Goal: Task Accomplishment & Management: Use online tool/utility

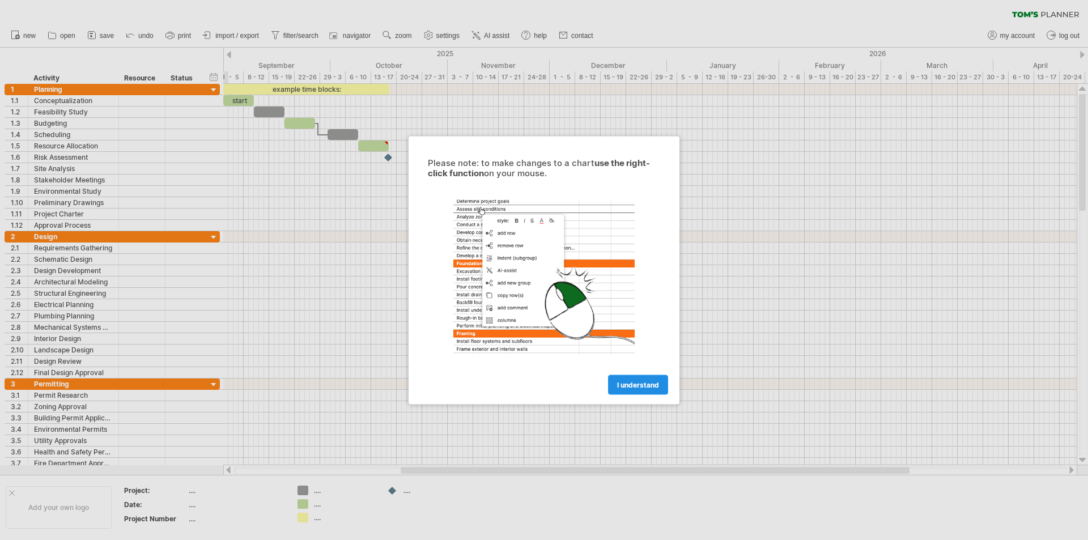
click at [642, 380] on link "I understand" at bounding box center [638, 384] width 60 height 20
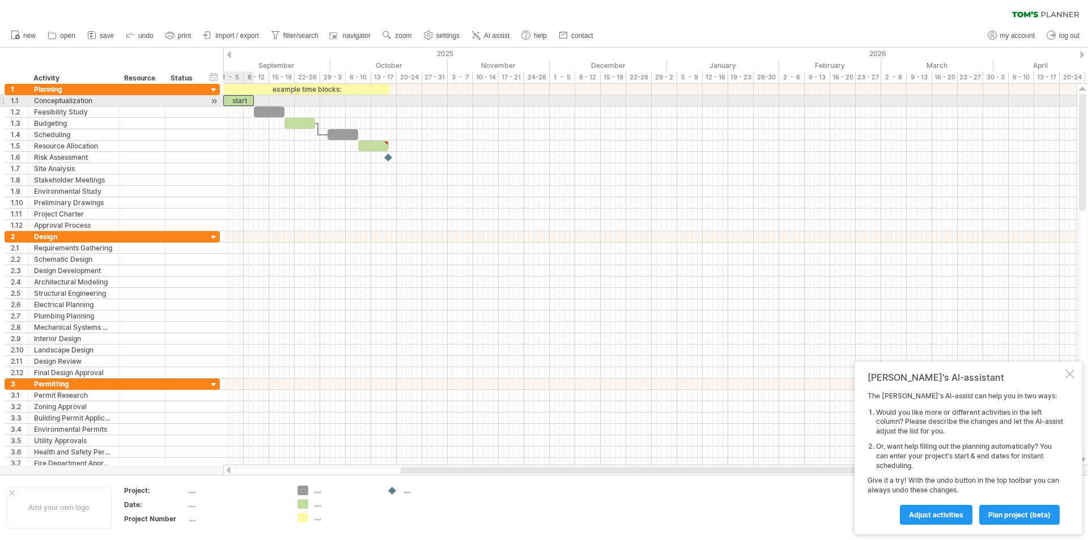
click at [235, 100] on div "start" at bounding box center [238, 100] width 31 height 11
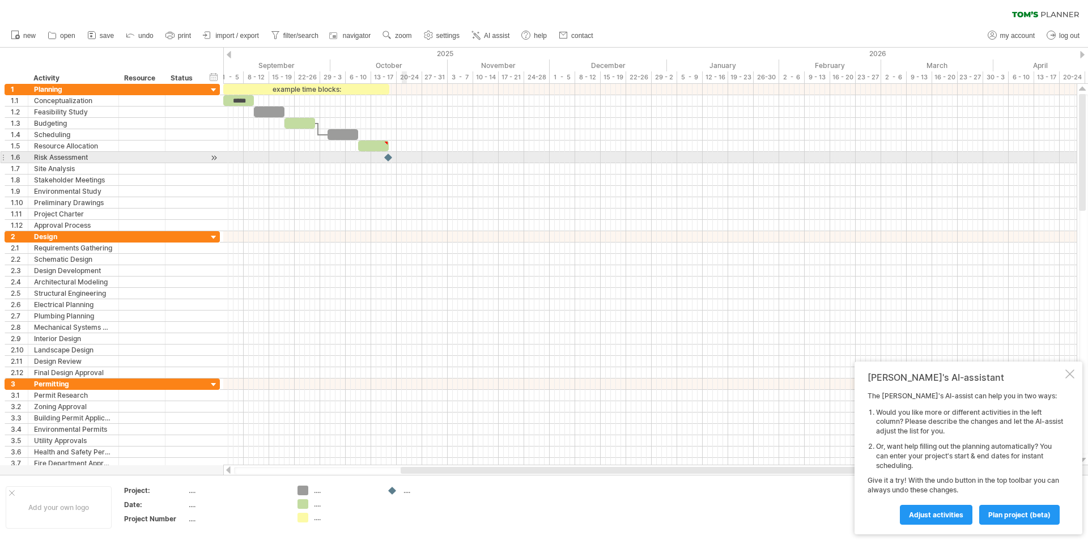
click at [405, 160] on div at bounding box center [649, 157] width 853 height 11
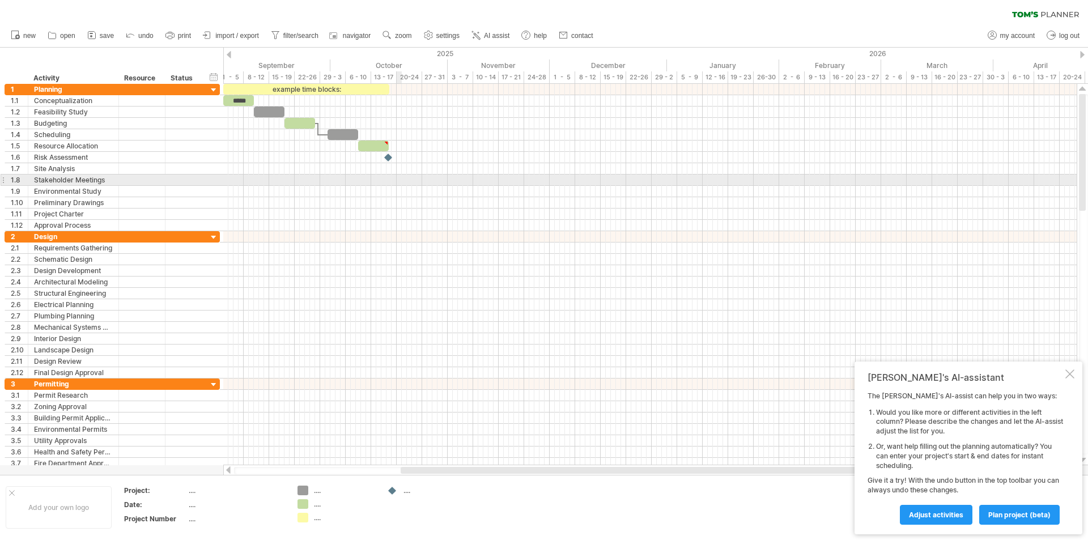
click at [400, 177] on div at bounding box center [649, 179] width 853 height 11
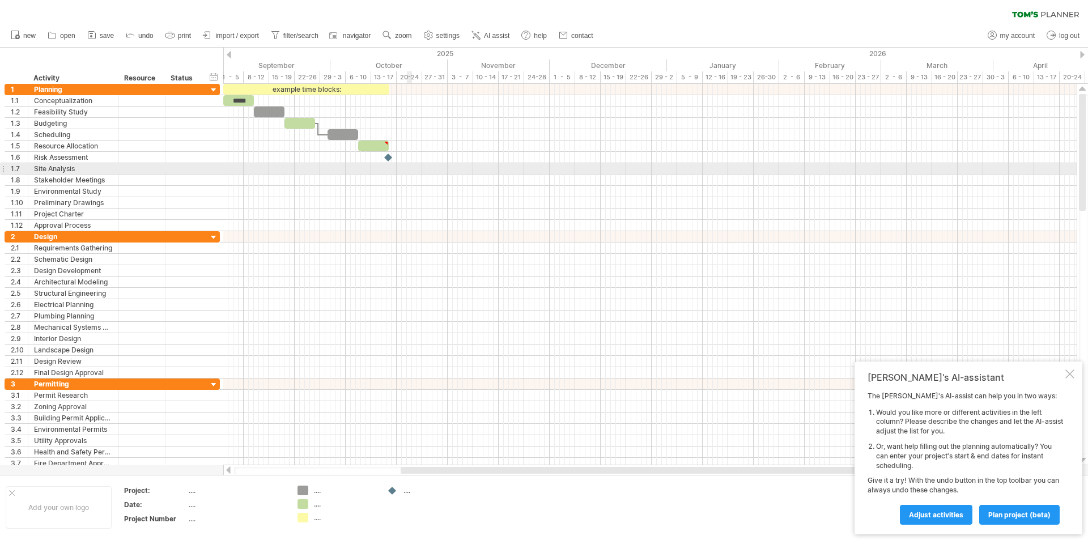
click at [409, 169] on div at bounding box center [649, 168] width 853 height 11
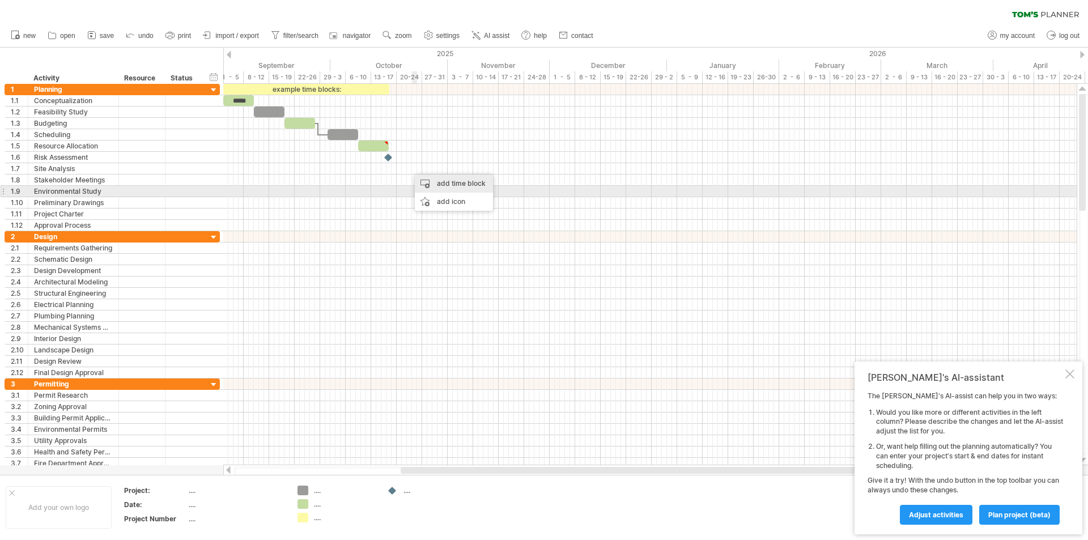
click at [454, 186] on div "add time block" at bounding box center [454, 183] width 78 height 18
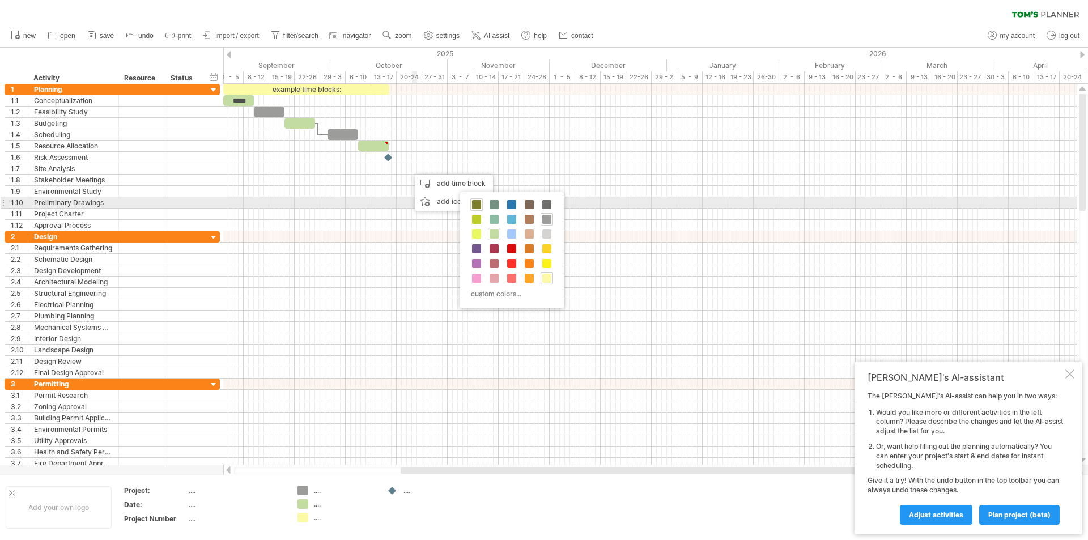
click at [474, 204] on span at bounding box center [476, 204] width 9 height 9
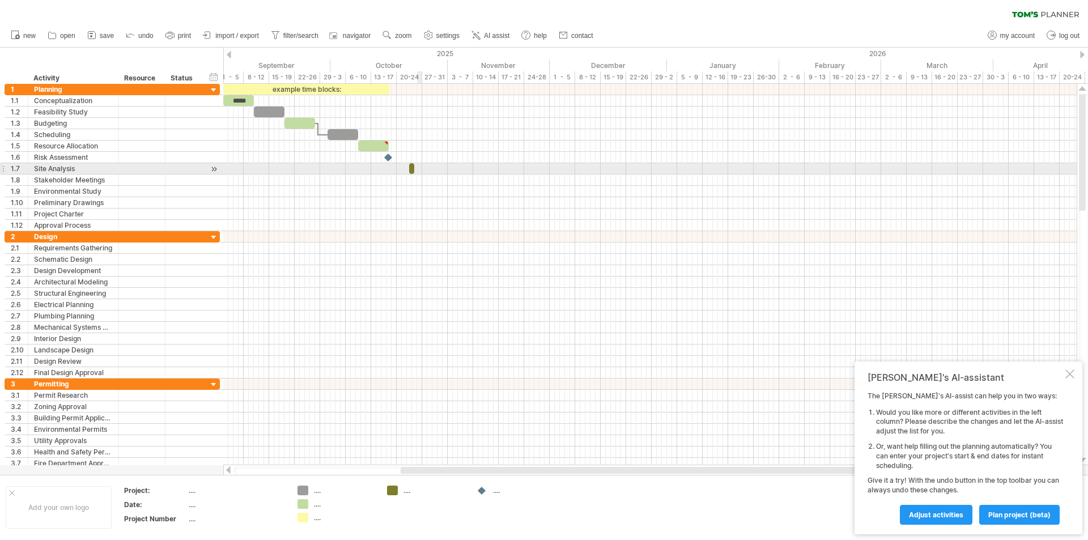
click at [421, 164] on div at bounding box center [649, 168] width 853 height 11
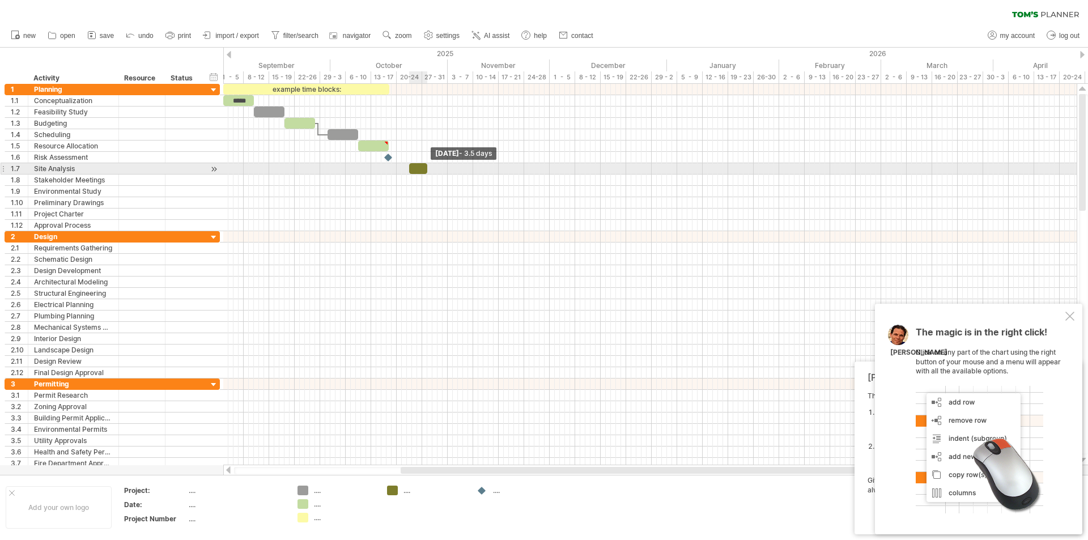
drag, startPoint x: 414, startPoint y: 172, endPoint x: 426, endPoint y: 170, distance: 12.6
click at [426, 170] on span at bounding box center [427, 168] width 5 height 11
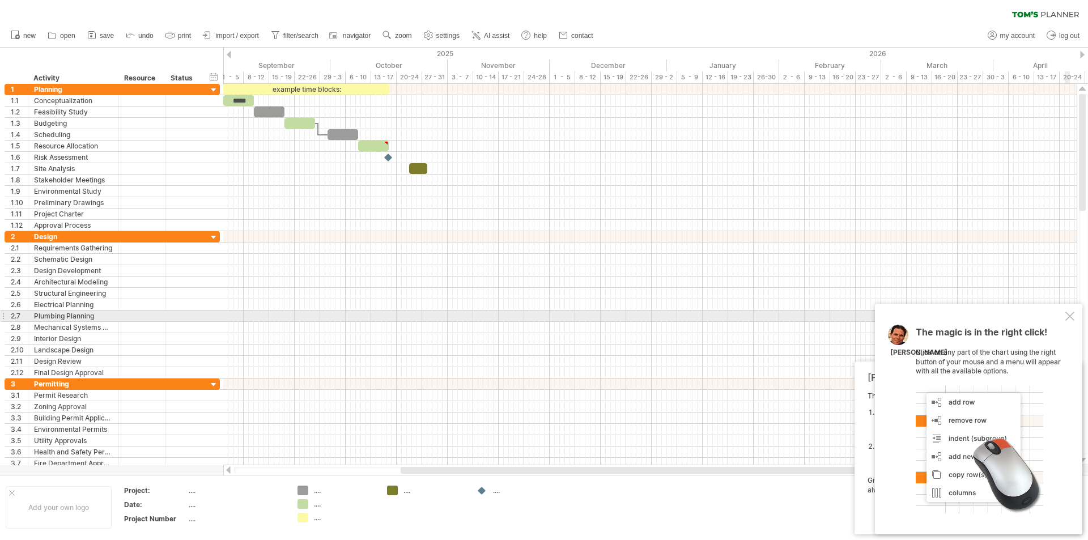
click at [1076, 315] on div "The magic is in the right click! Click on any part of the chart using the right…" at bounding box center [978, 419] width 207 height 231
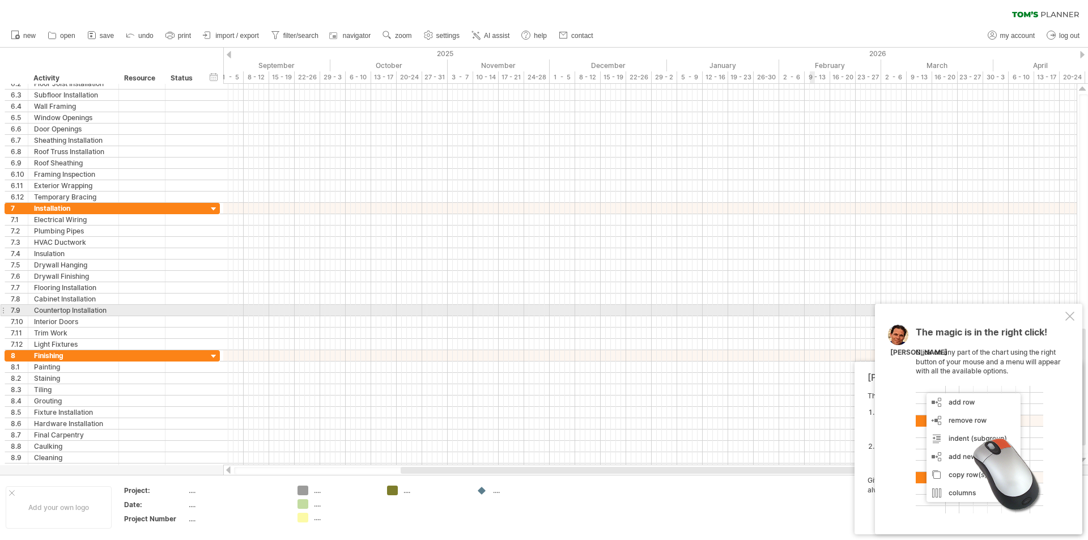
click at [1071, 314] on div at bounding box center [1069, 316] width 9 height 9
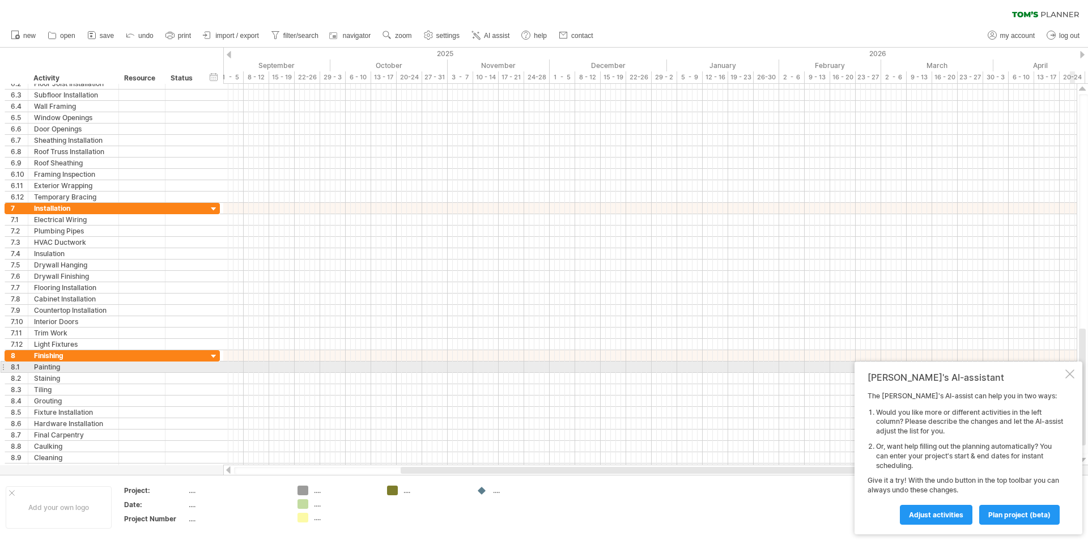
click at [1071, 371] on div at bounding box center [1069, 373] width 9 height 9
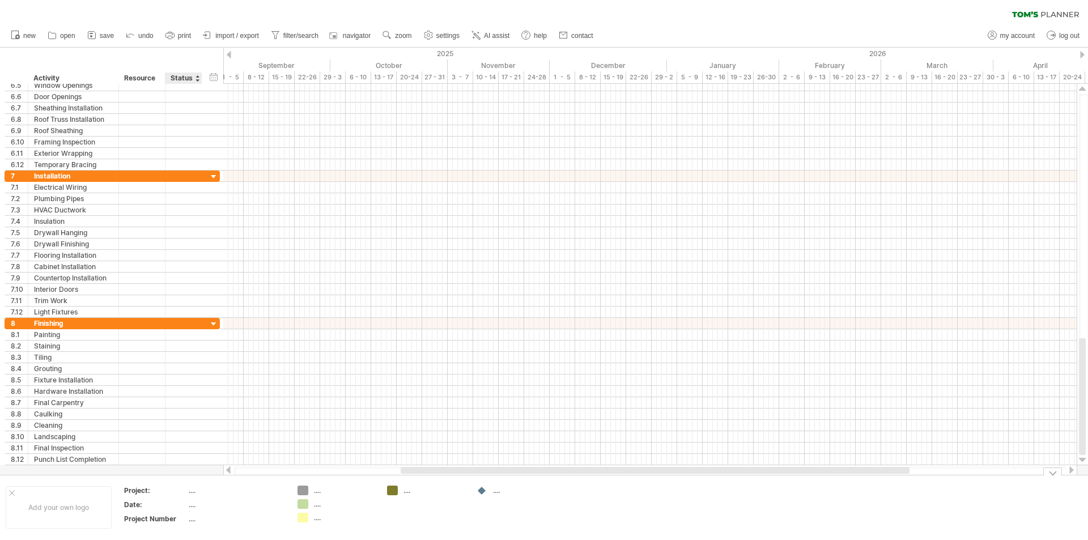
drag, startPoint x: 208, startPoint y: 489, endPoint x: 180, endPoint y: 493, distance: 28.7
click at [204, 492] on div "...." at bounding box center [236, 491] width 95 height 10
click at [180, 493] on div "Project:" at bounding box center [155, 491] width 62 height 10
click at [180, 493] on input "********" at bounding box center [153, 491] width 58 height 10
click at [44, 517] on div "Add your own logo" at bounding box center [59, 507] width 106 height 42
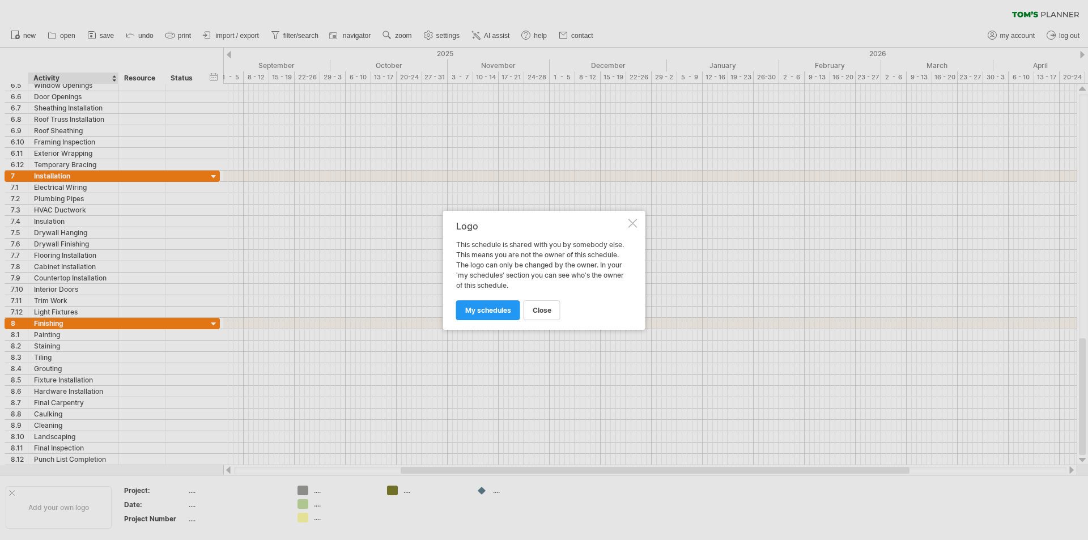
click at [636, 223] on div at bounding box center [632, 223] width 9 height 9
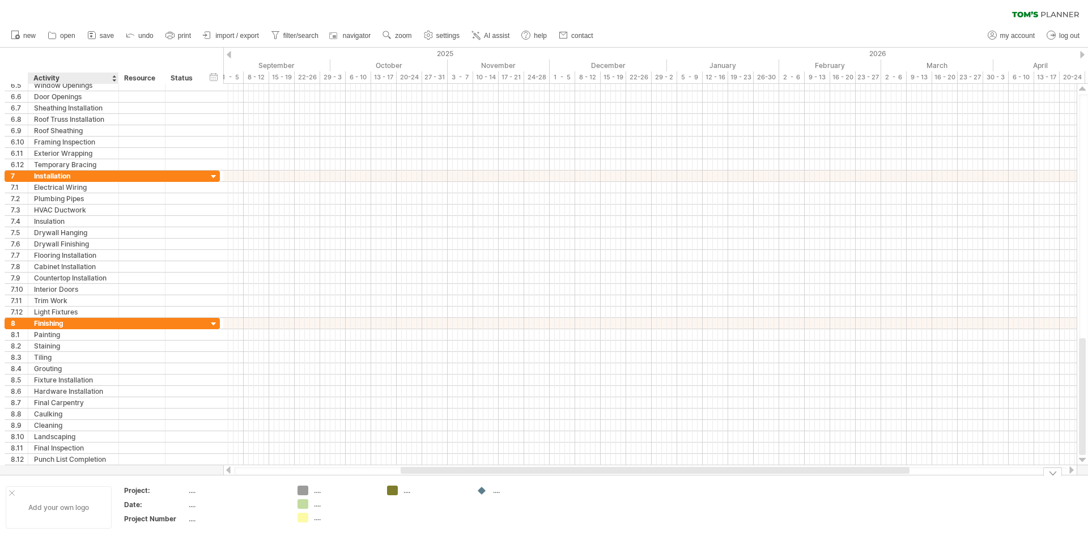
click at [81, 522] on div "Add your own logo" at bounding box center [59, 507] width 106 height 42
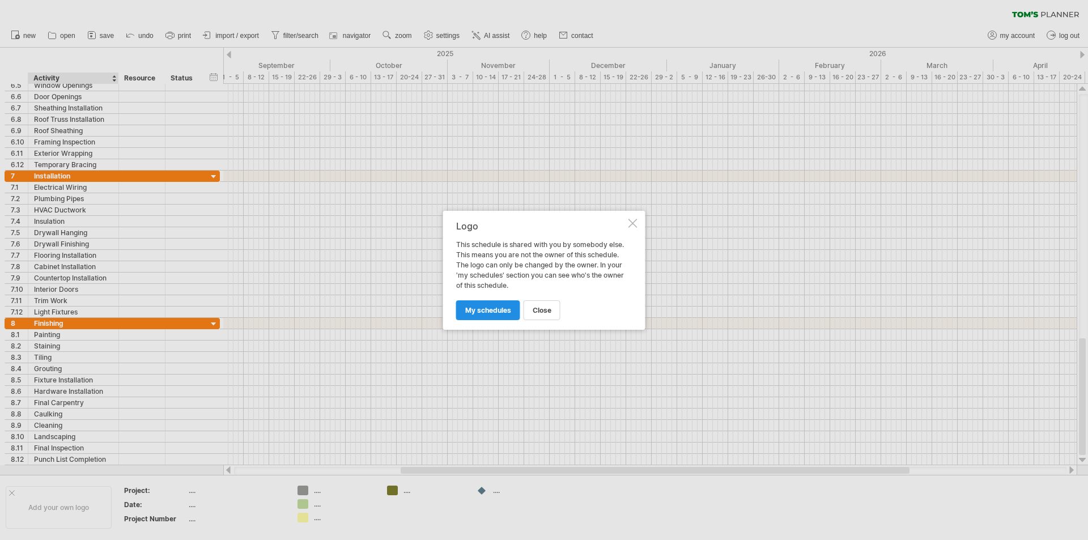
click at [487, 300] on link "my schedules" at bounding box center [488, 310] width 64 height 20
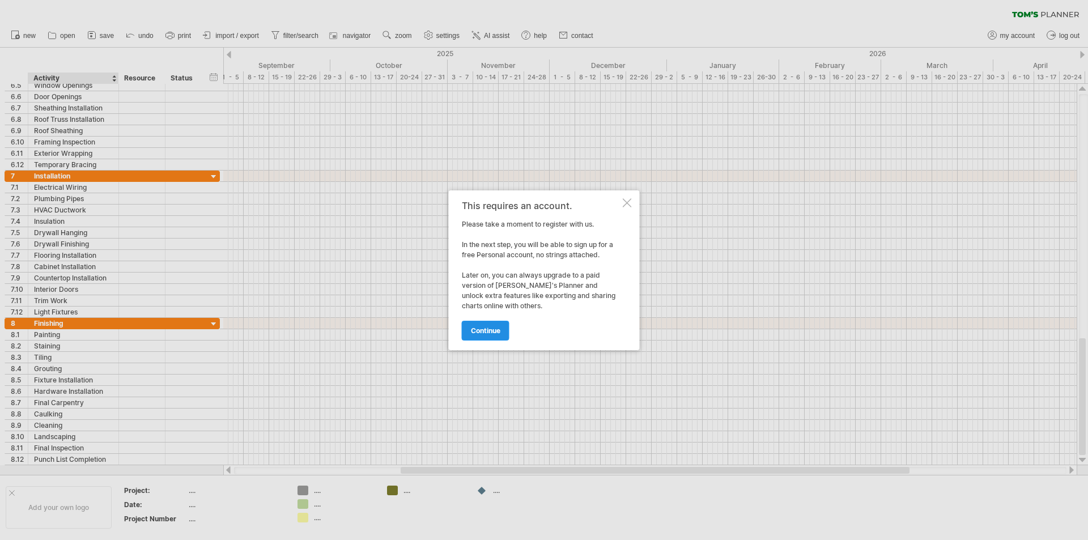
click at [491, 340] on link "continue" at bounding box center [486, 331] width 48 height 20
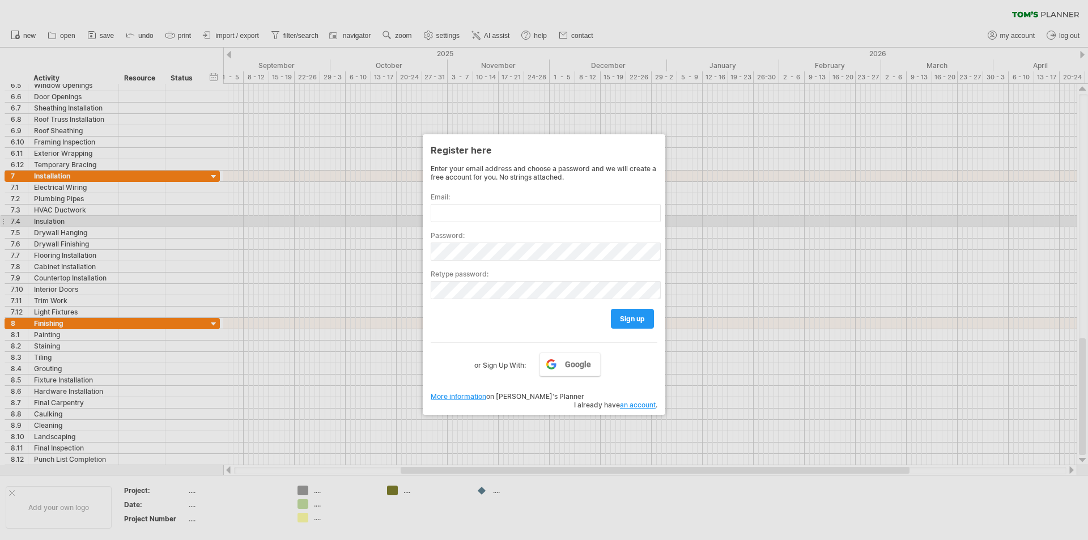
click at [389, 216] on div at bounding box center [544, 270] width 1088 height 540
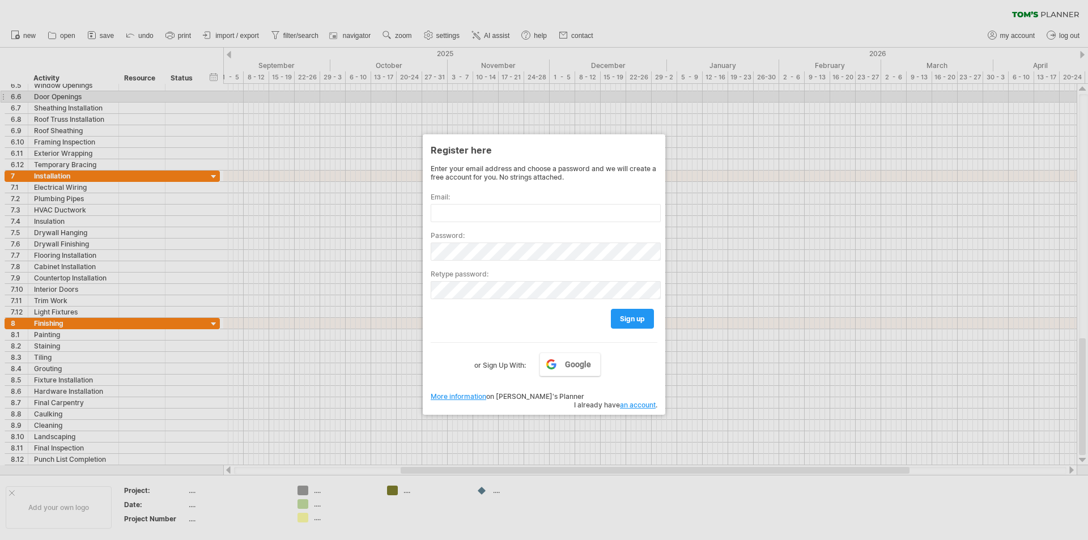
click at [271, 101] on div at bounding box center [544, 270] width 1088 height 540
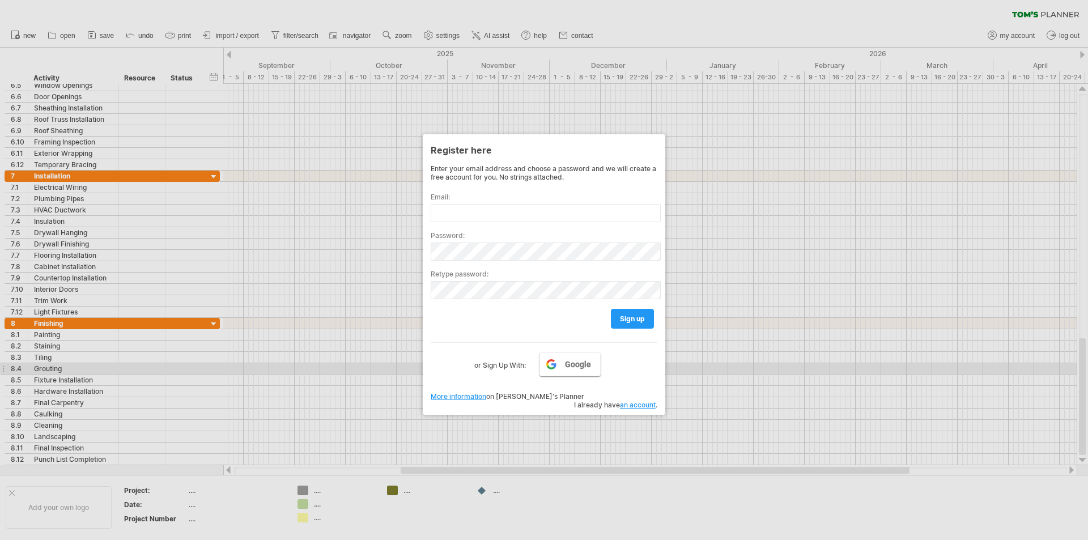
click at [564, 365] on link "Google" at bounding box center [569, 364] width 61 height 24
